Goal: Check status: Check status

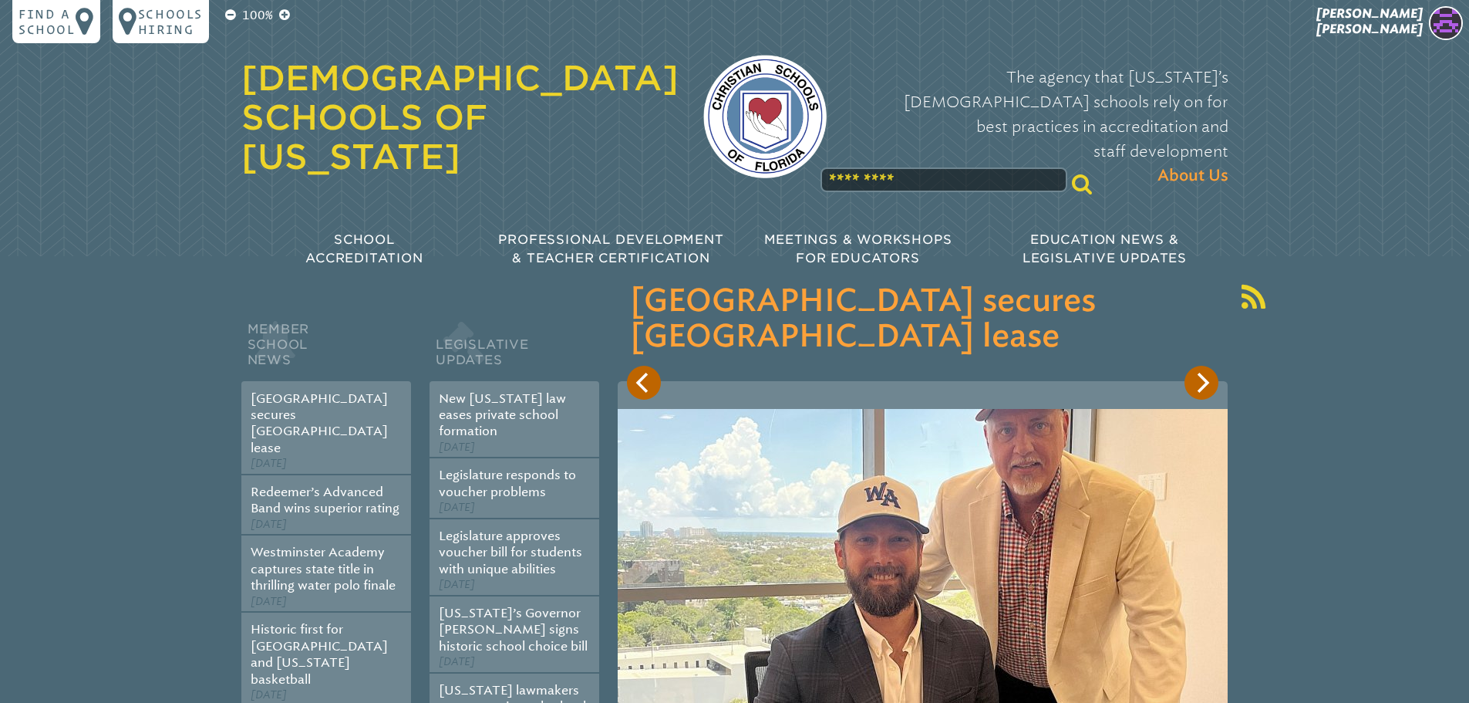
click at [1410, 25] on span "[PERSON_NAME]" at bounding box center [1370, 21] width 106 height 30
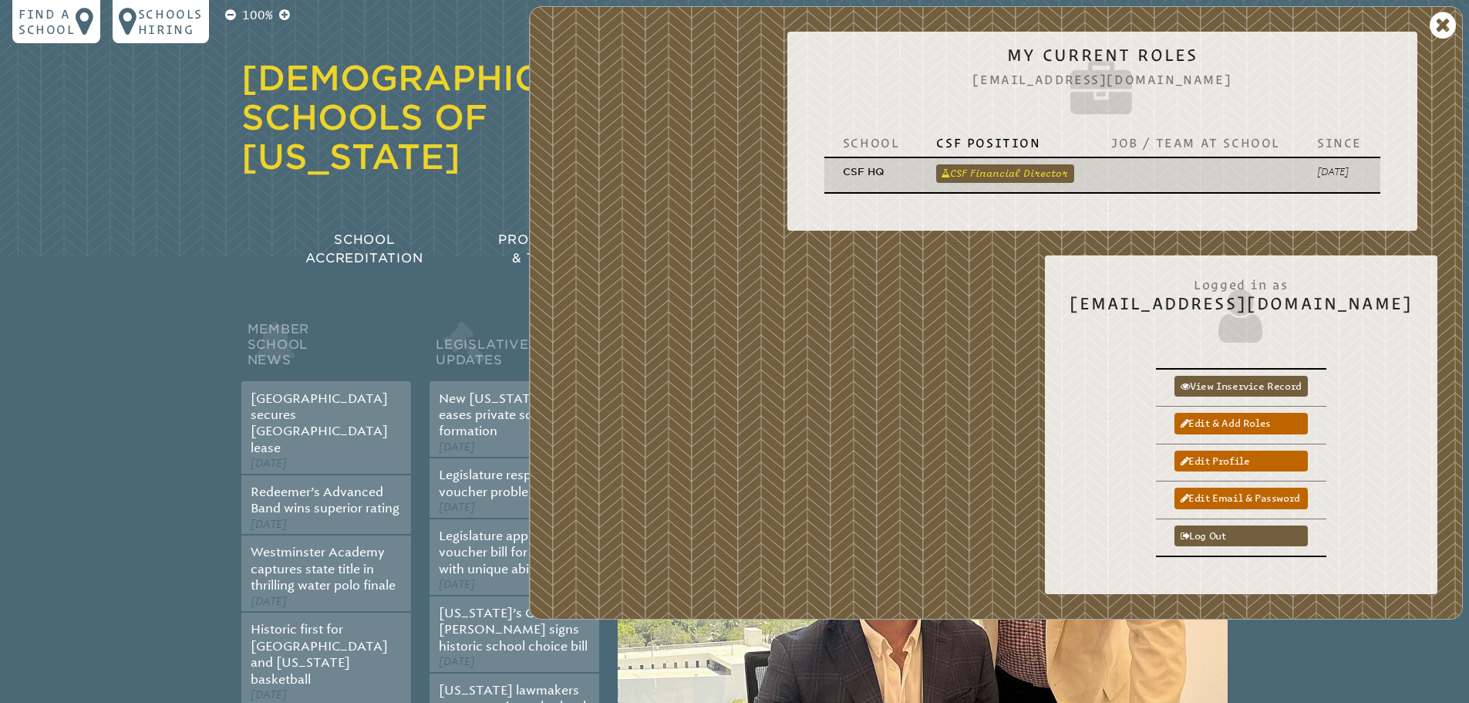
click at [1002, 177] on link "CSF Financial Director" at bounding box center [1005, 173] width 138 height 19
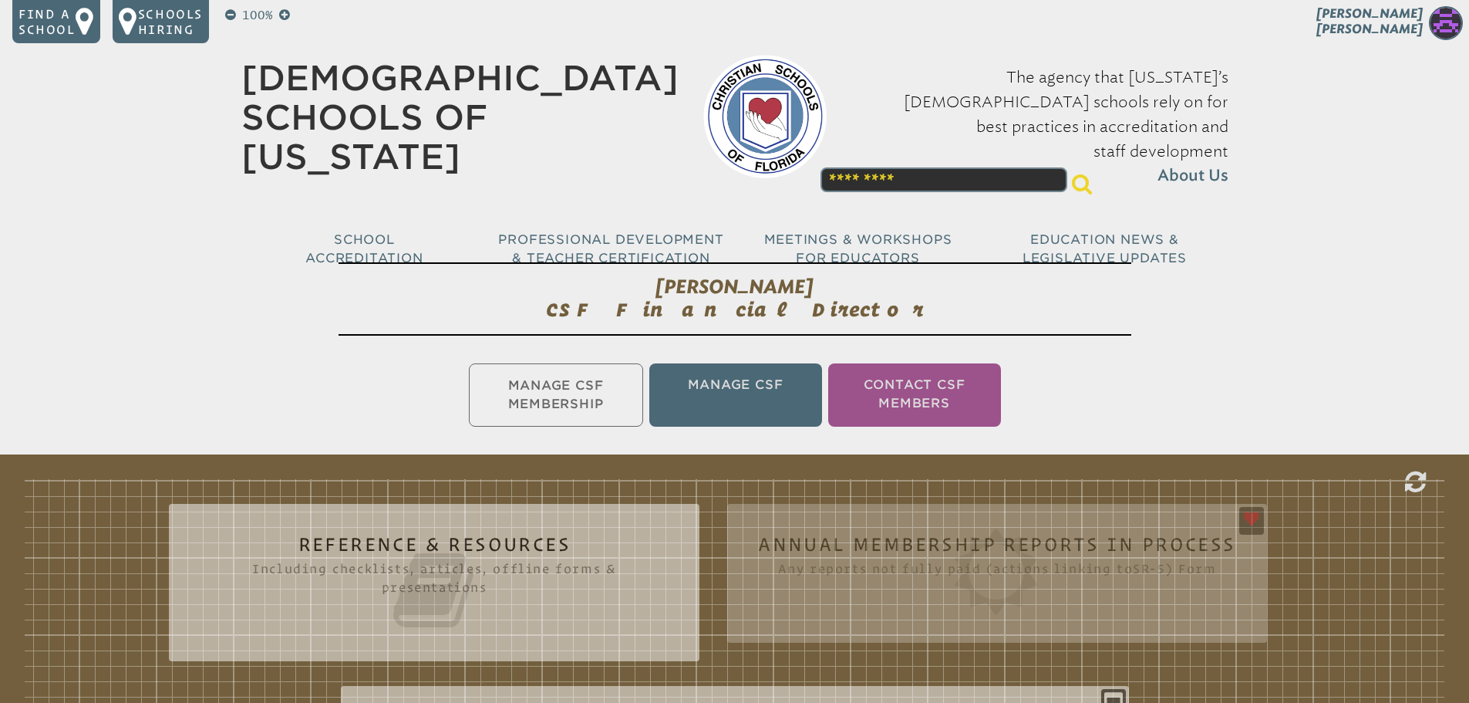
click at [562, 400] on ul "Manage CSF Membership Manage CSF Contact CSF Members" at bounding box center [734, 394] width 1469 height 69
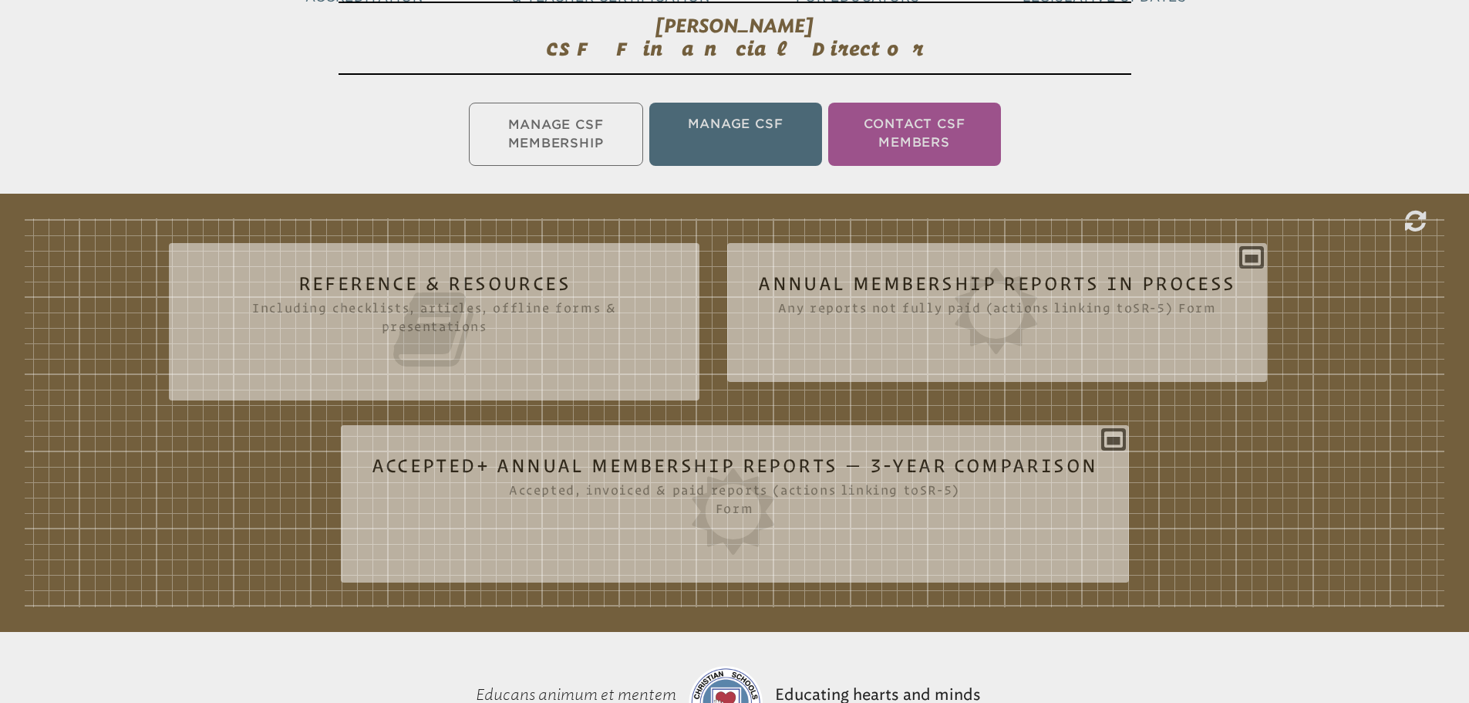
scroll to position [309, 0]
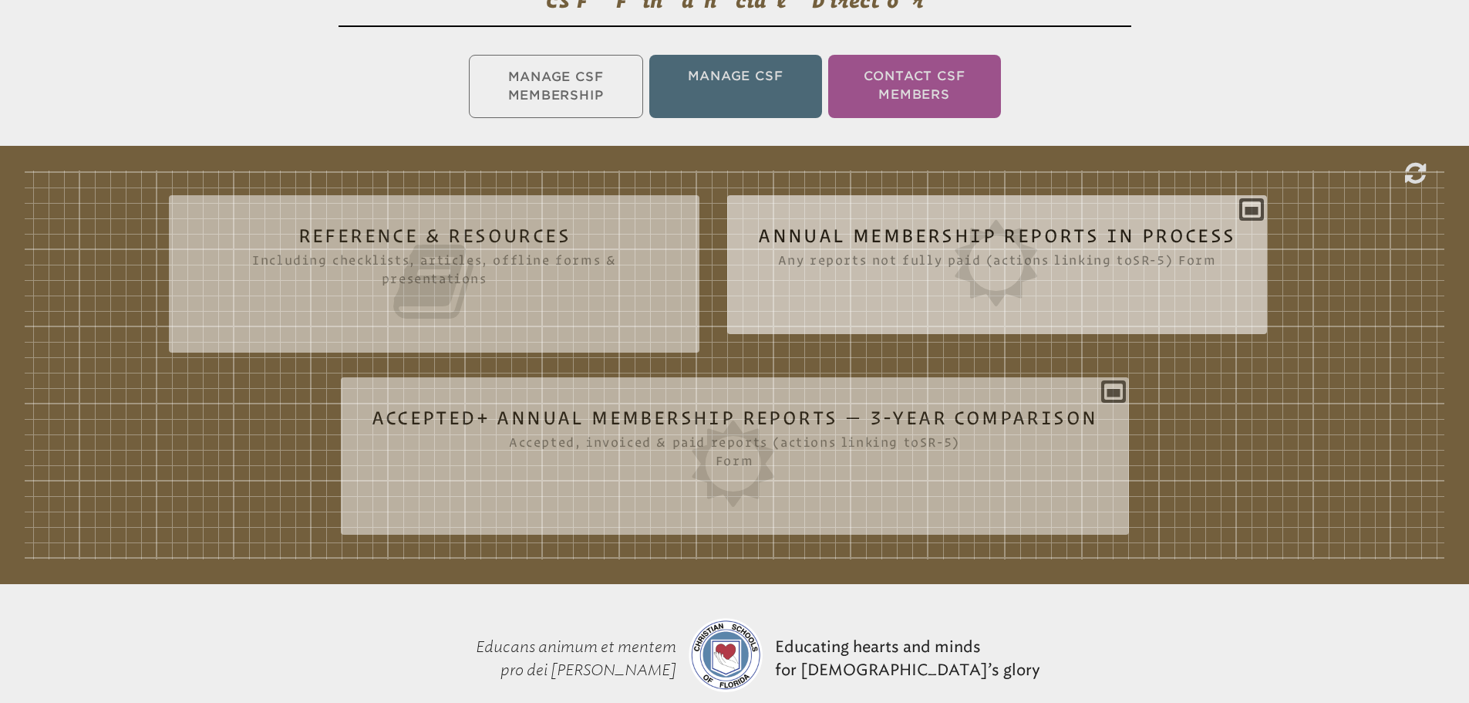
click at [873, 214] on div "Annual Membership Reports in Process Any reports not fully paid (actions linkin…" at bounding box center [996, 258] width 539 height 102
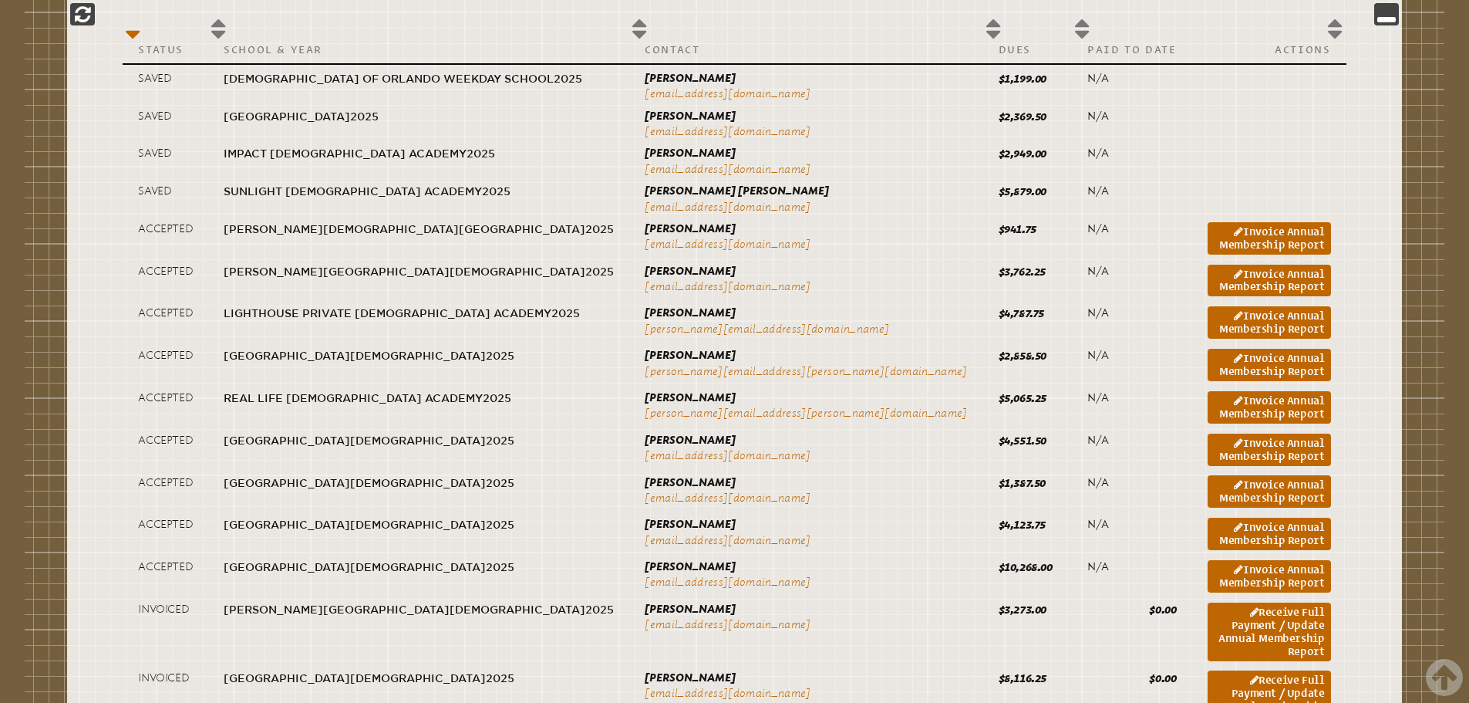
scroll to position [694, 0]
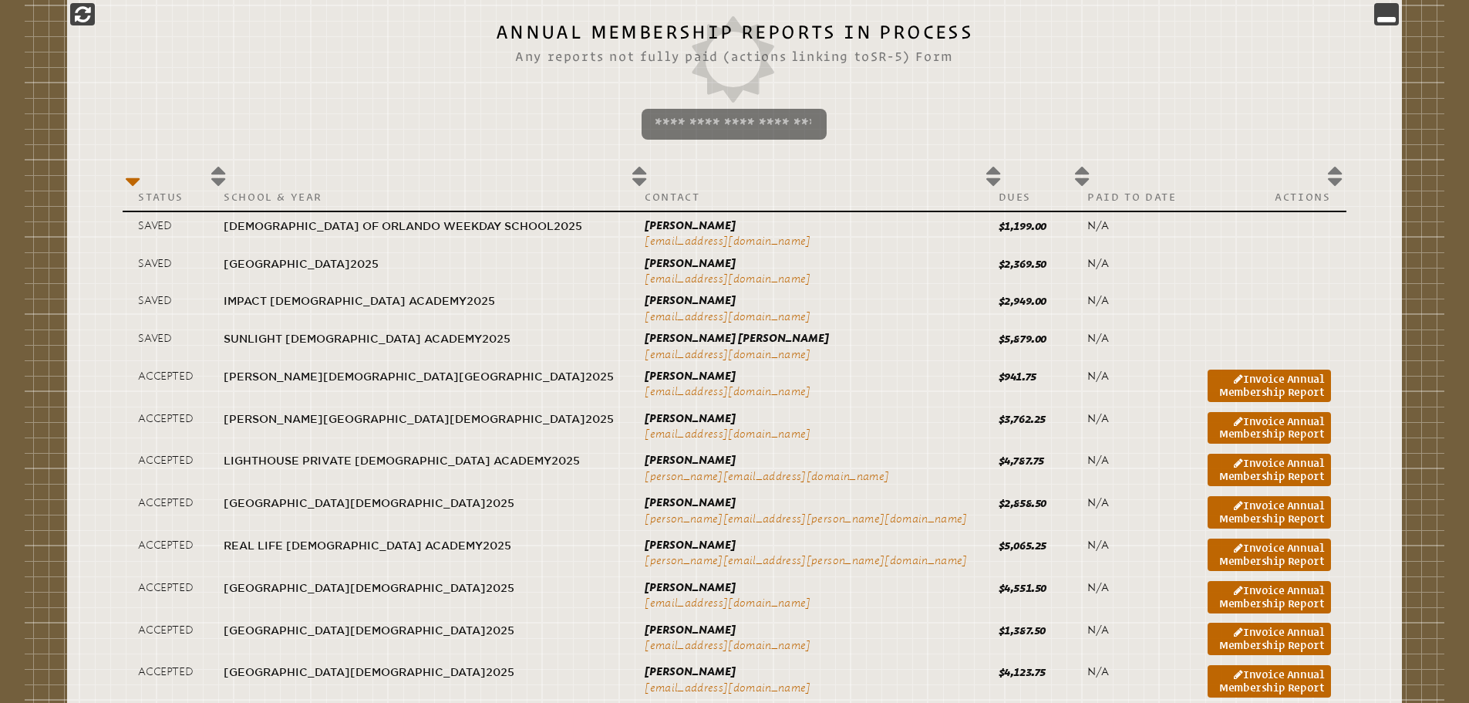
click at [739, 119] on input "search" at bounding box center [734, 124] width 185 height 31
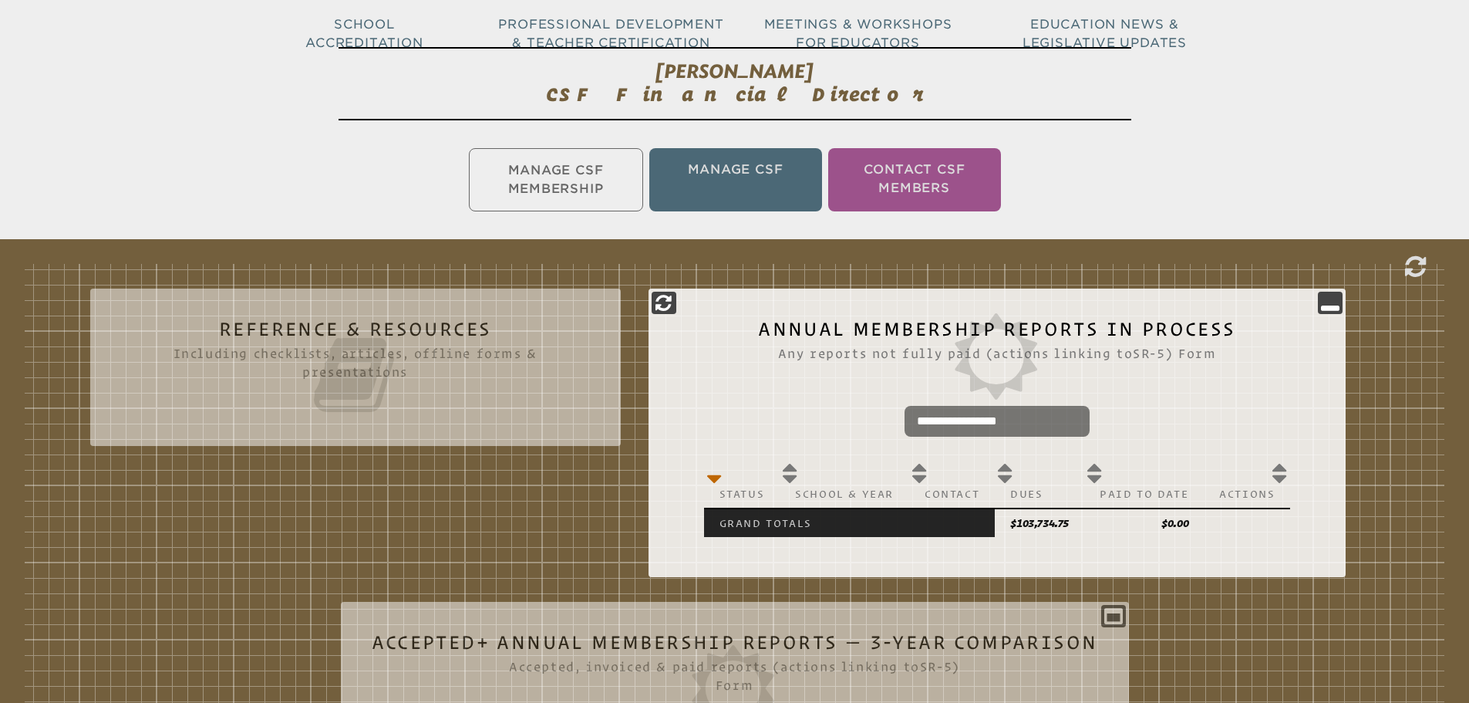
scroll to position [204, 0]
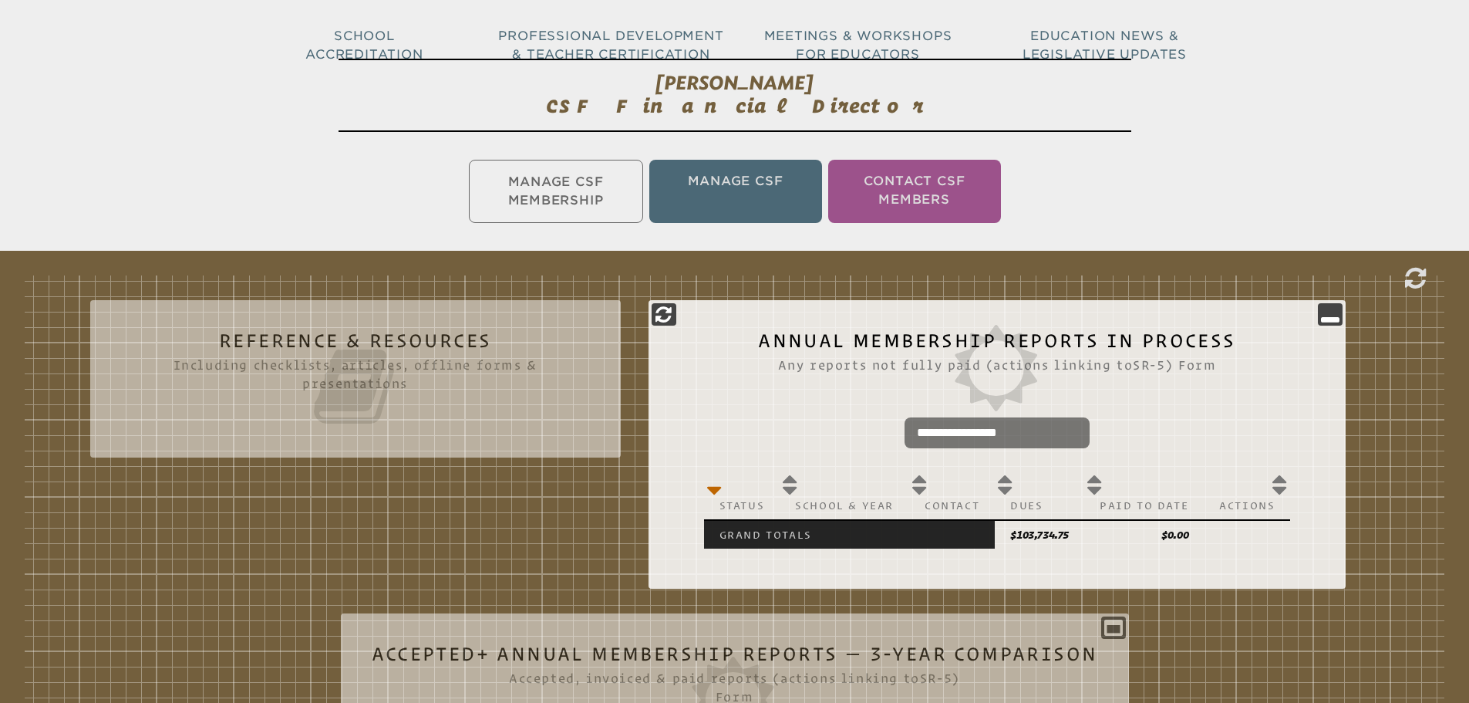
type input "**********"
click at [508, 179] on ul "Manage CSF Membership Manage CSF Contact CSF Members" at bounding box center [734, 191] width 1469 height 69
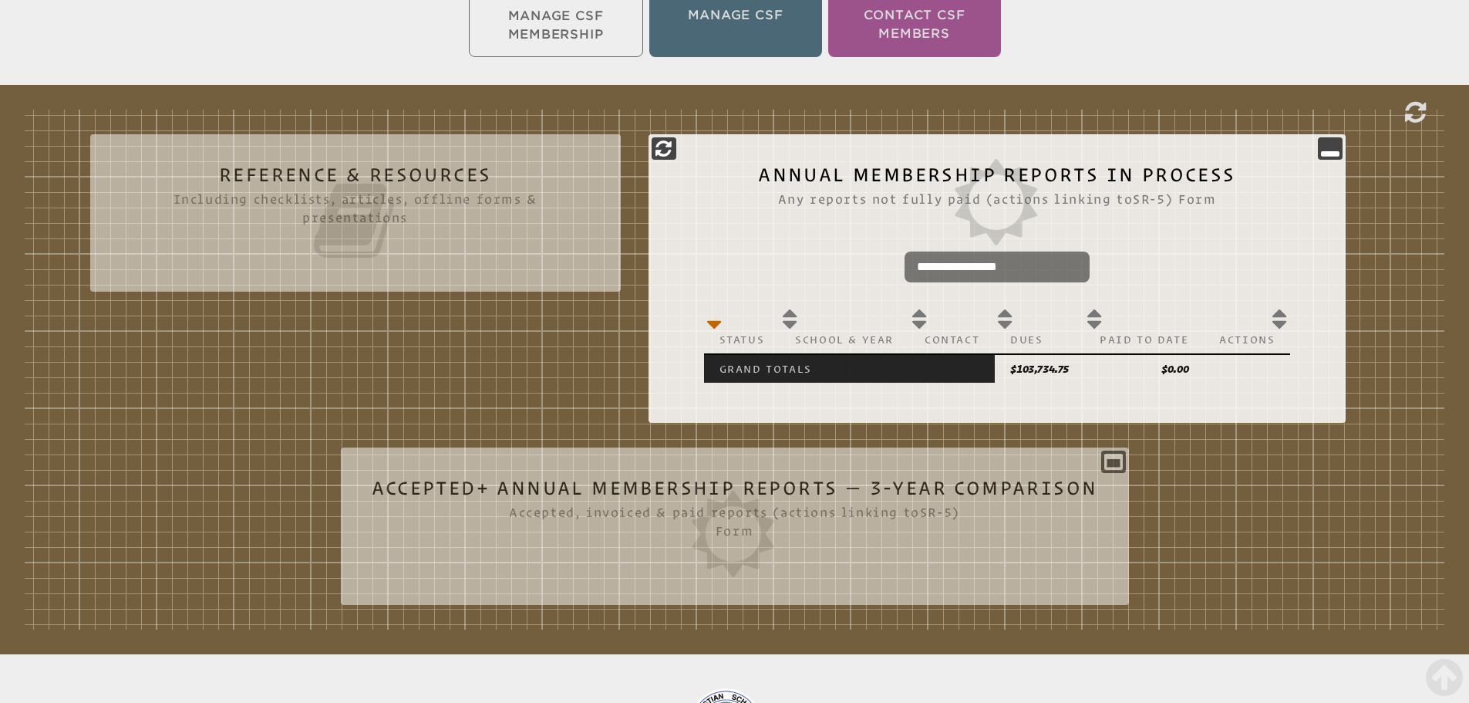
scroll to position [358, 0]
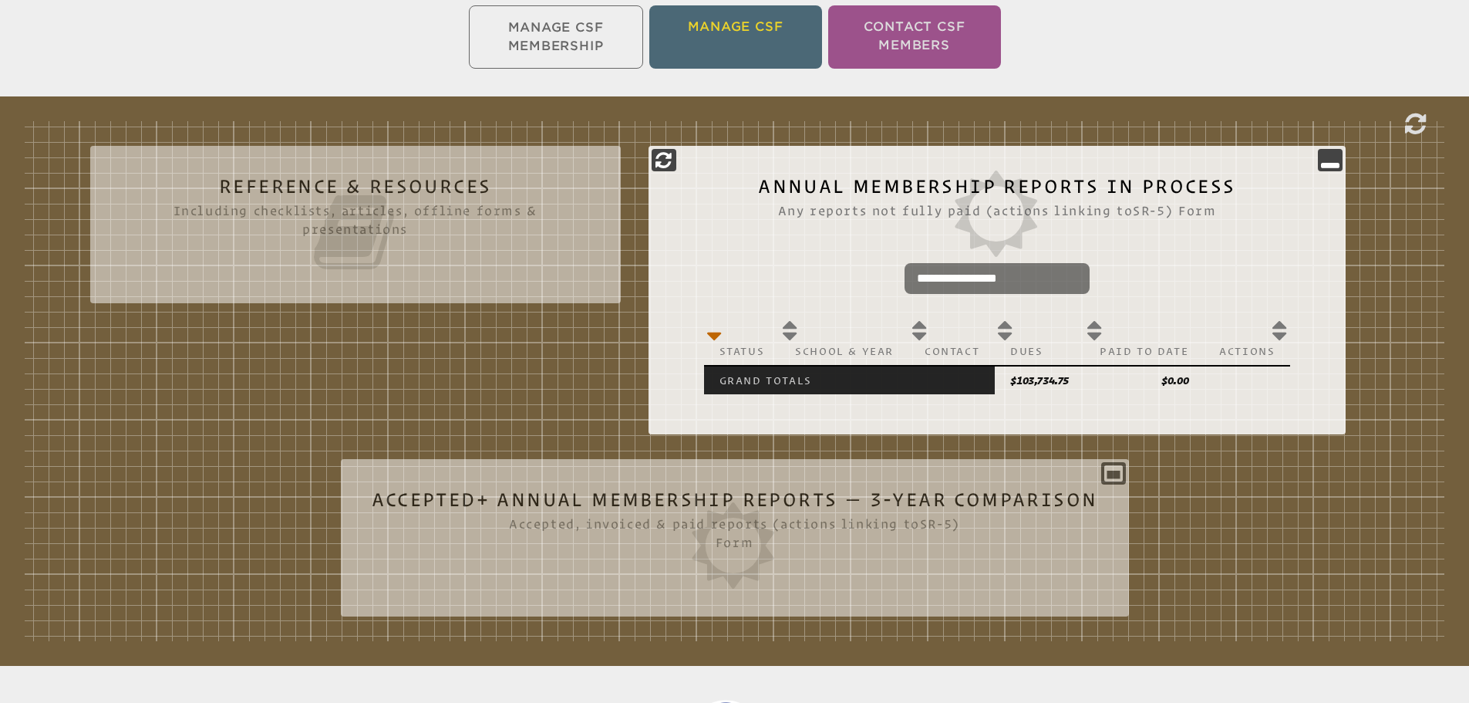
click at [774, 38] on li "Manage CSF" at bounding box center [735, 36] width 173 height 63
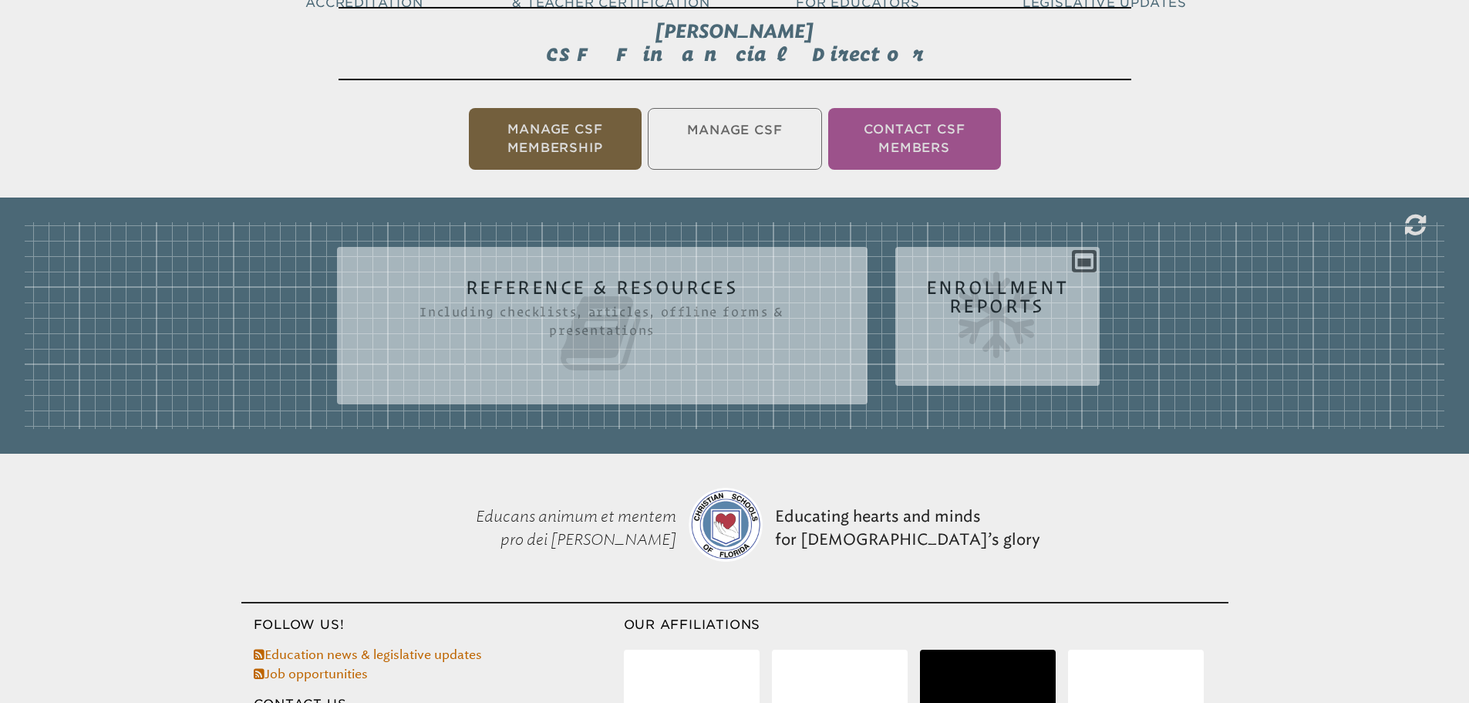
scroll to position [191, 0]
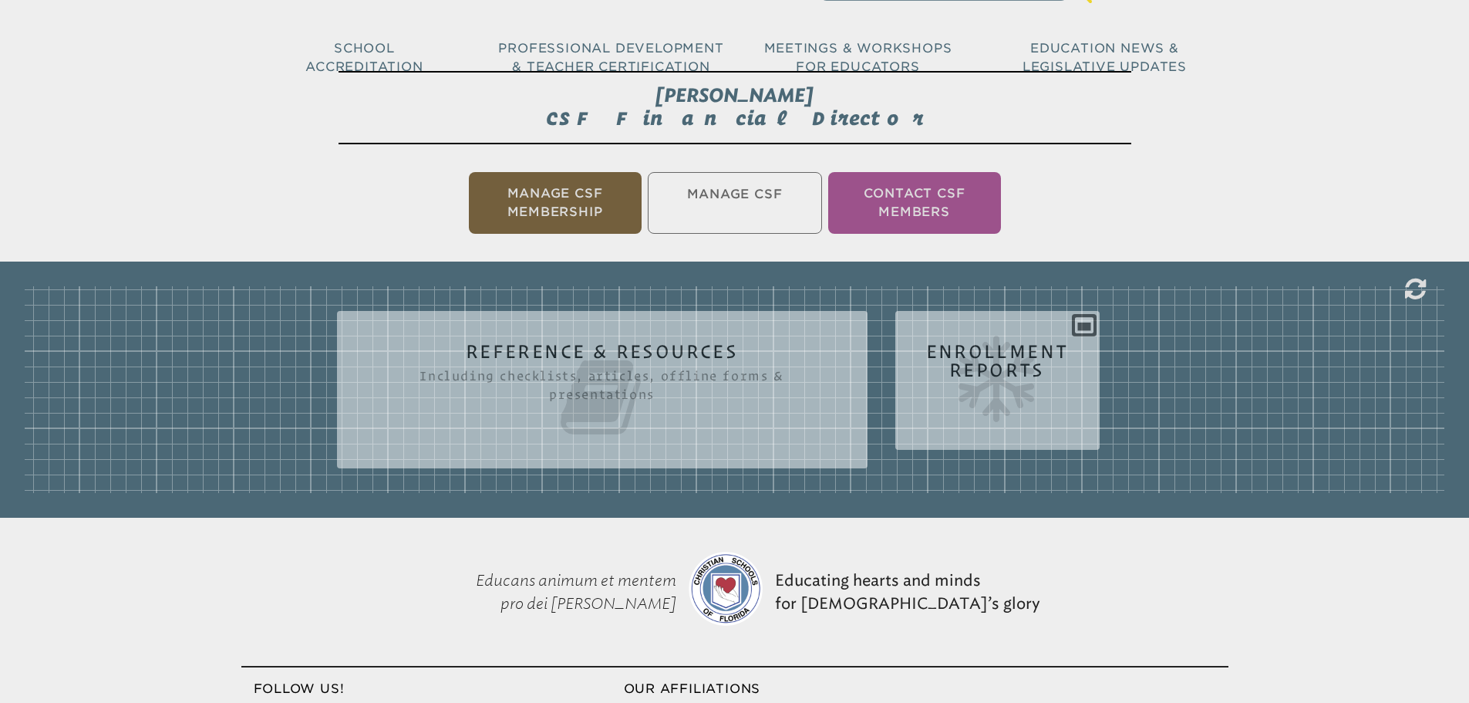
click at [549, 214] on li "Manage CSF Membership" at bounding box center [555, 203] width 173 height 62
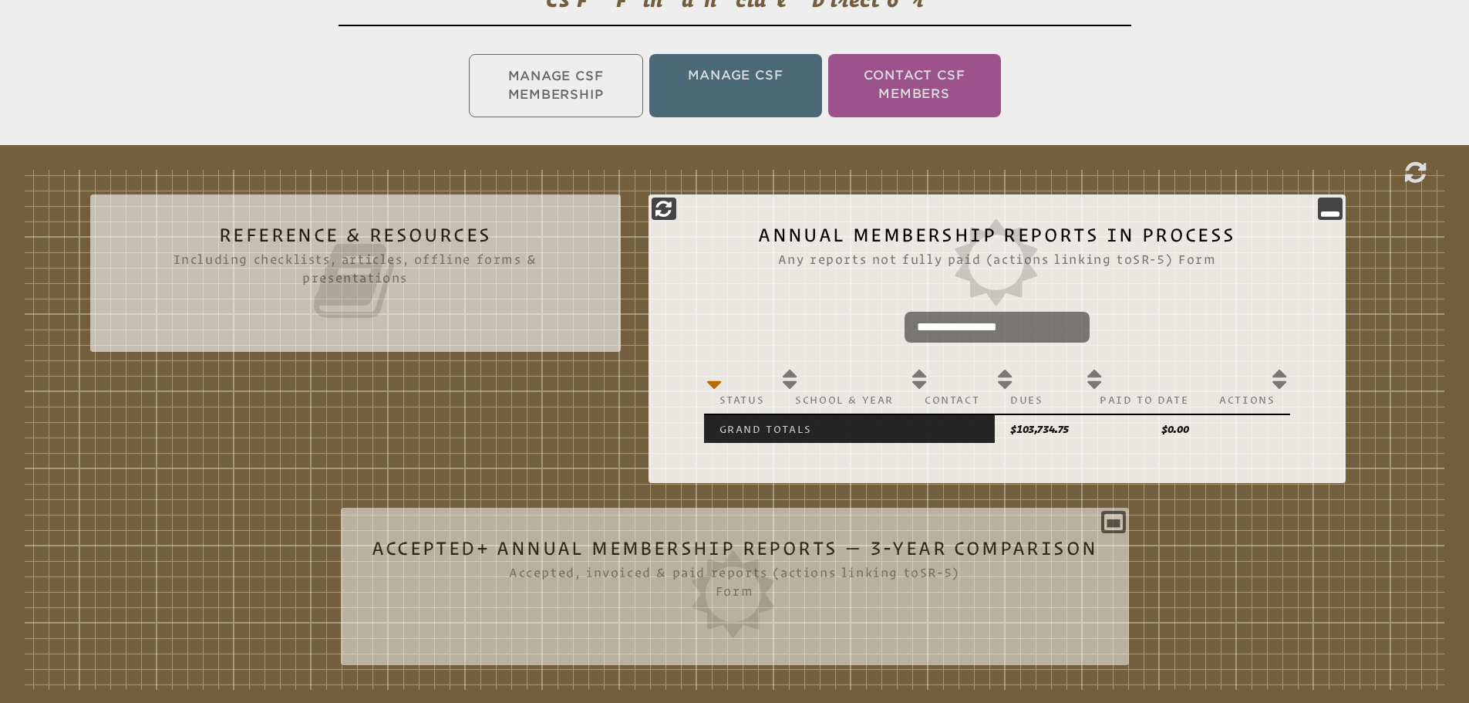
scroll to position [410, 0]
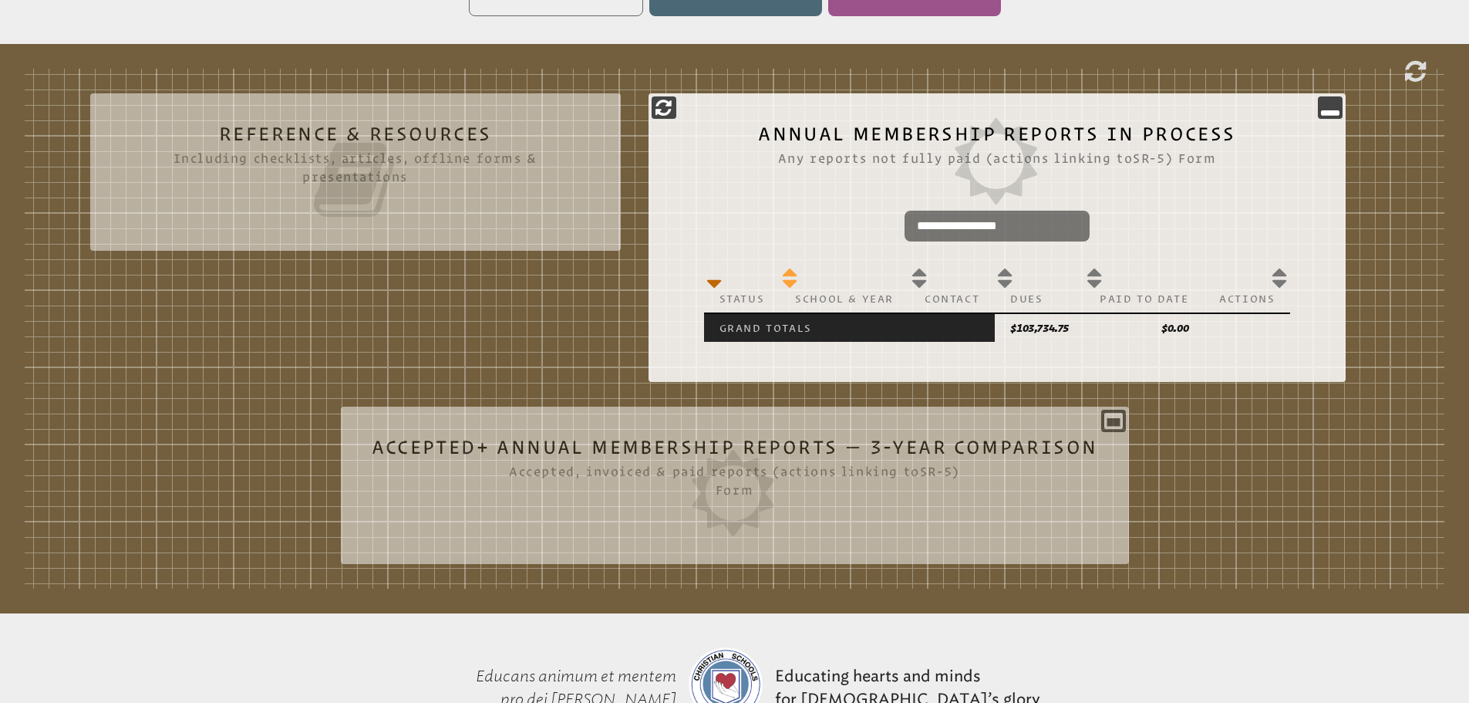
click at [789, 285] on th "School & Year" at bounding box center [845, 286] width 130 height 53
drag, startPoint x: 1034, startPoint y: 221, endPoint x: 862, endPoint y: 299, distance: 188.8
click at [862, 299] on div "**********" at bounding box center [997, 279] width 661 height 150
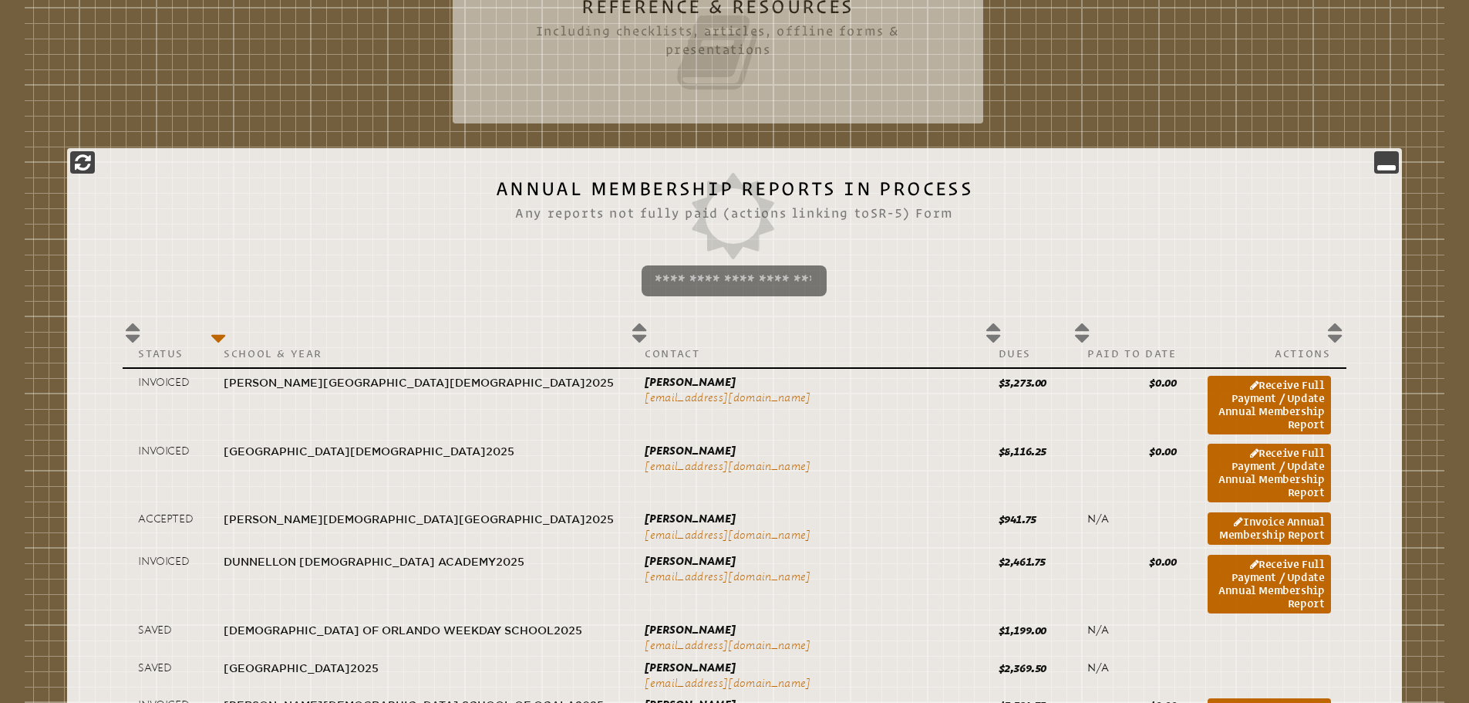
scroll to position [642, 0]
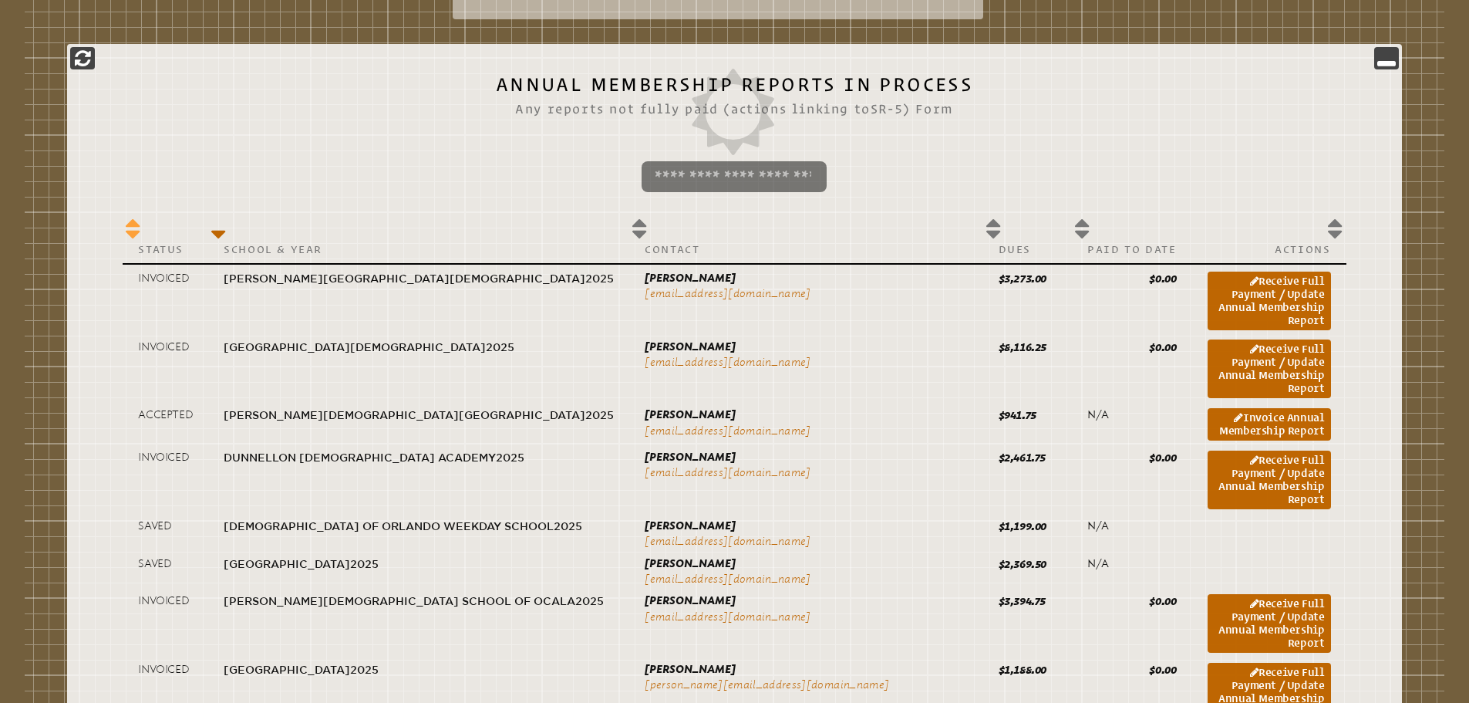
click at [188, 234] on th "Status" at bounding box center [166, 237] width 86 height 53
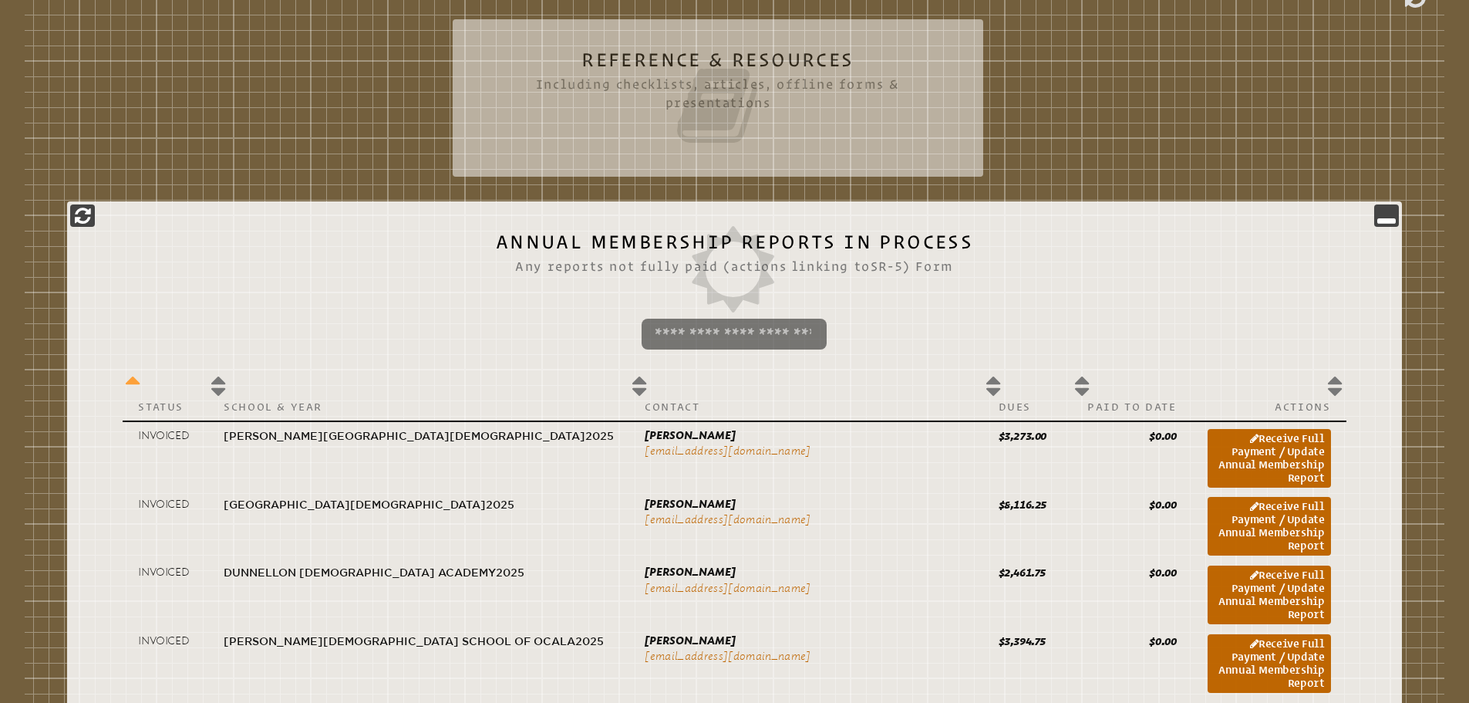
scroll to position [333, 0]
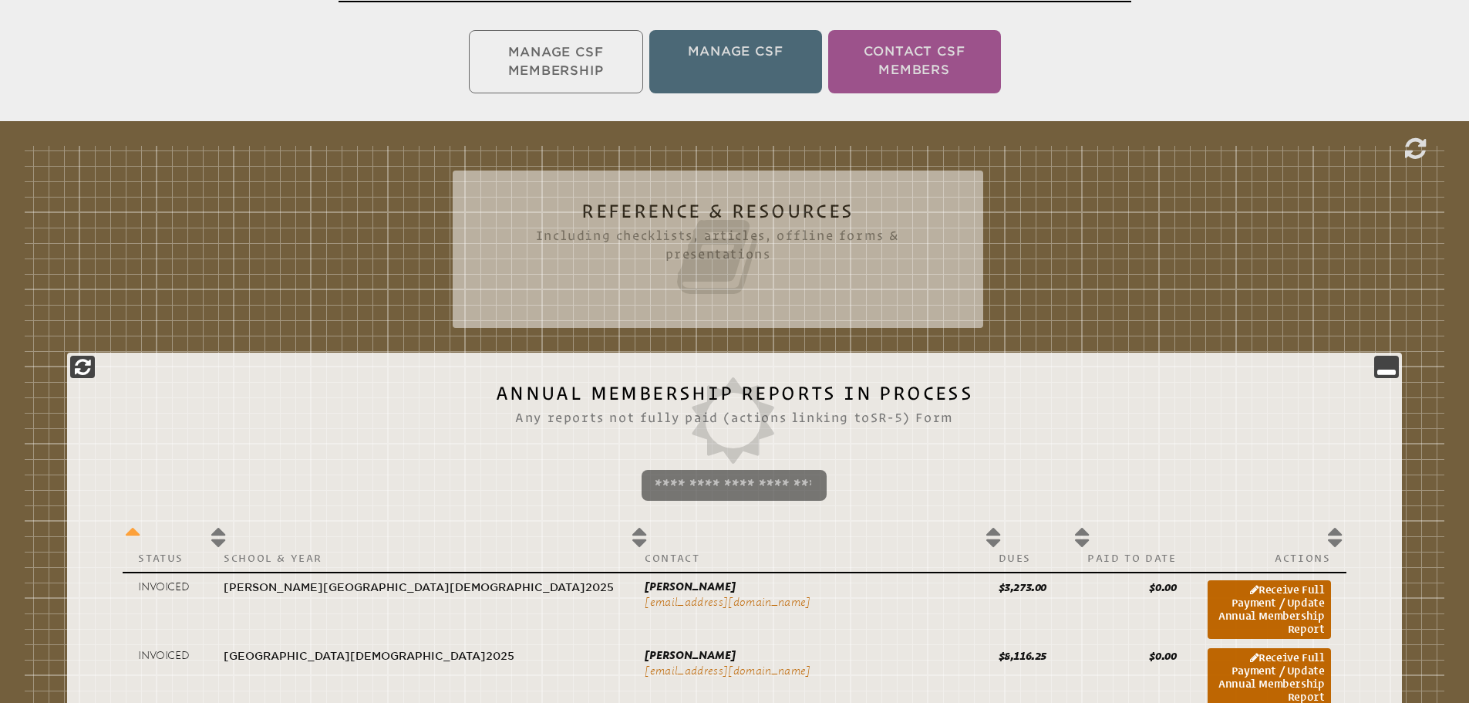
click at [181, 531] on th "Status" at bounding box center [166, 545] width 86 height 53
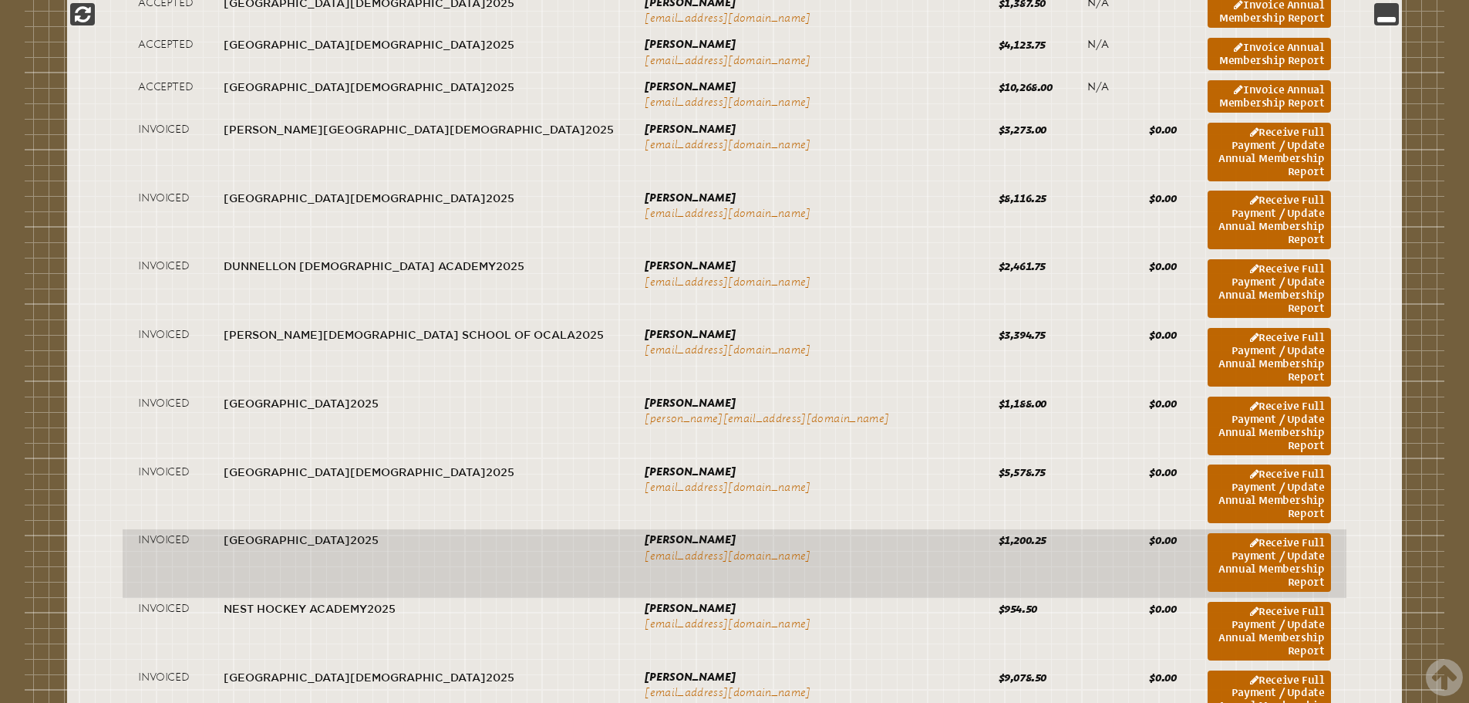
scroll to position [1543, 0]
